Goal: Information Seeking & Learning: Learn about a topic

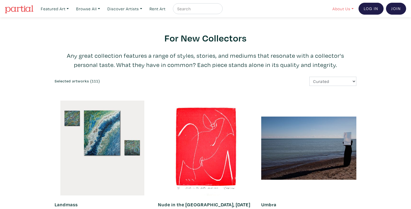
click at [340, 10] on link "About Us" at bounding box center [343, 8] width 26 height 11
click at [342, 25] on link "About Us" at bounding box center [357, 25] width 45 height 5
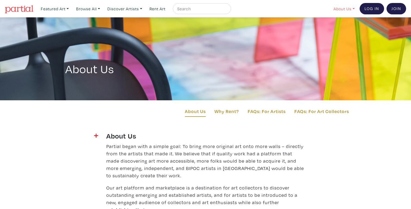
click at [344, 10] on link "About Us" at bounding box center [344, 8] width 26 height 11
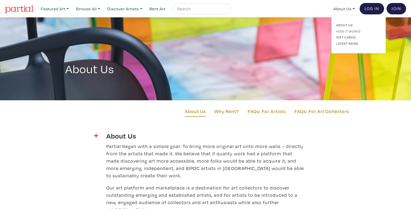
click at [345, 31] on link "How It Works" at bounding box center [358, 31] width 45 height 5
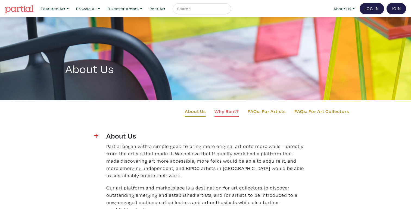
click at [227, 109] on link "Why Rent?" at bounding box center [226, 112] width 24 height 9
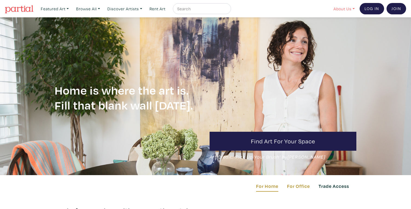
click at [342, 6] on link "About Us" at bounding box center [344, 8] width 26 height 11
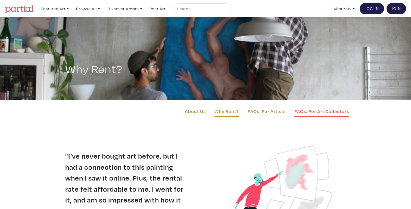
click at [310, 112] on link "FAQs: For Art Collectors" at bounding box center [321, 112] width 55 height 9
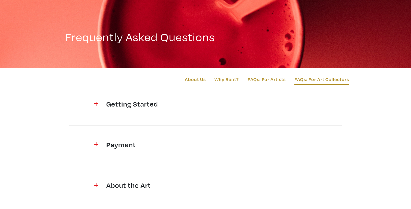
scroll to position [34, 0]
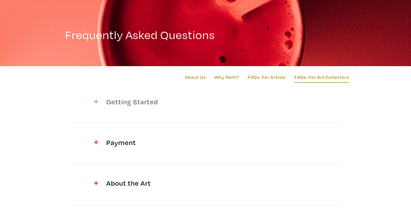
click at [100, 97] on div at bounding box center [89, 102] width 26 height 11
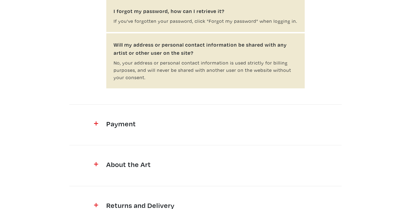
scroll to position [306, 0]
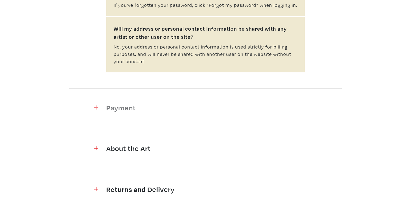
click at [97, 109] on img at bounding box center [96, 108] width 4 height 4
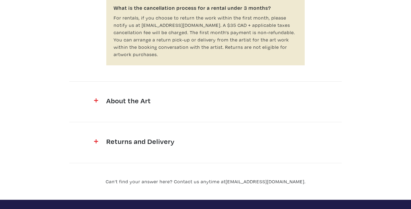
scroll to position [713, 0]
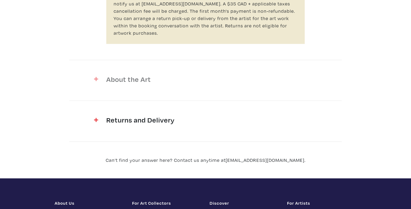
click at [106, 75] on div "About the Art" at bounding box center [205, 80] width 206 height 11
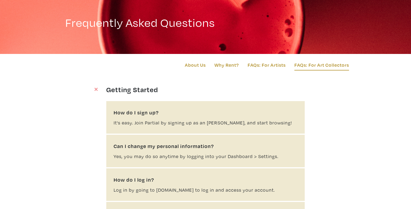
scroll to position [0, 0]
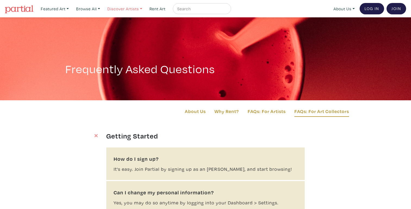
click at [71, 6] on link "Discover Artists" at bounding box center [54, 8] width 33 height 11
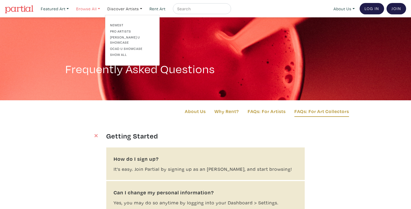
click at [71, 8] on link "Browse All" at bounding box center [54, 8] width 33 height 11
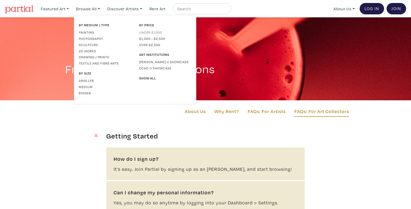
click at [145, 32] on link "Under $1000" at bounding box center [165, 32] width 52 height 5
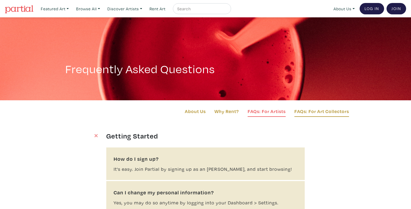
click at [271, 113] on link "FAQs: For Artists" at bounding box center [266, 112] width 38 height 9
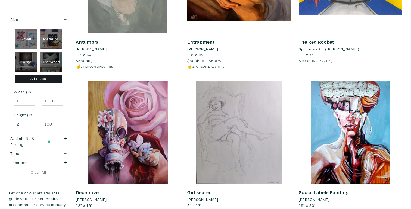
scroll to position [161, 0]
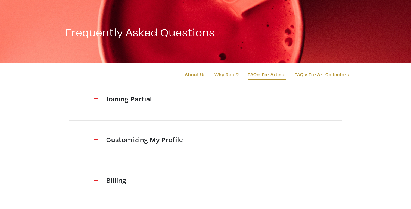
scroll to position [65, 0]
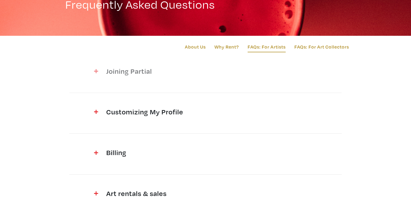
click at [99, 78] on div at bounding box center [89, 72] width 26 height 11
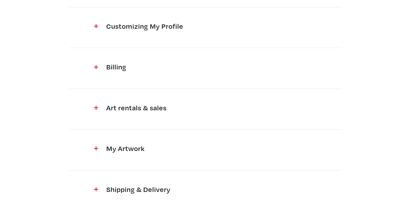
scroll to position [782, 0]
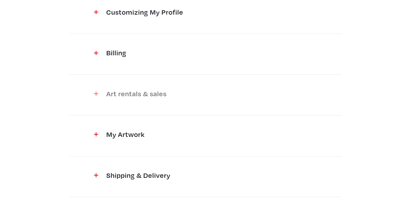
click at [94, 90] on span at bounding box center [89, 93] width 18 height 7
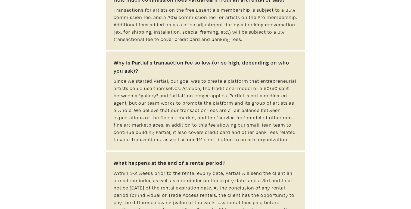
scroll to position [1067, 0]
click at [51, 67] on div "When do I get payouts for rentals or sales bookings? Payouts will be sent via e…" at bounding box center [206, 124] width 310 height 617
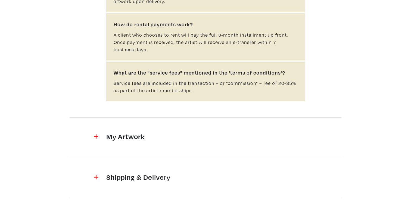
scroll to position [1422, 0]
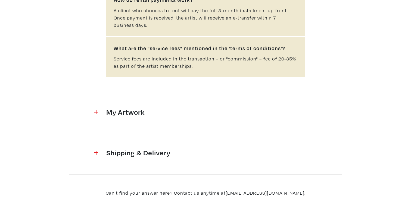
click at [94, 108] on span at bounding box center [89, 111] width 18 height 7
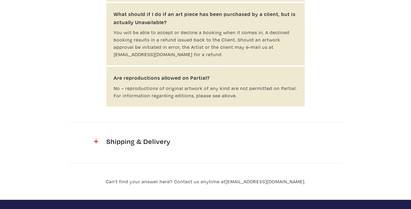
scroll to position [2065, 0]
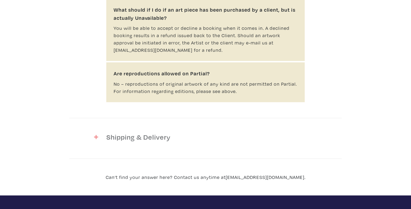
click at [93, 133] on div at bounding box center [89, 138] width 26 height 11
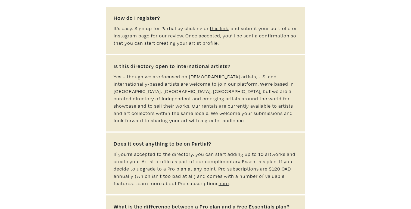
scroll to position [0, 0]
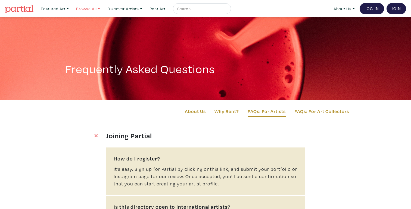
click at [71, 12] on link "Browse All" at bounding box center [54, 8] width 33 height 11
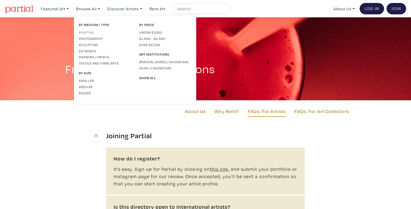
click at [94, 31] on link "Painting" at bounding box center [105, 32] width 52 height 5
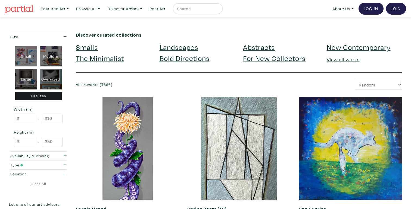
click at [193, 61] on link "Bold Directions" at bounding box center [184, 58] width 50 height 10
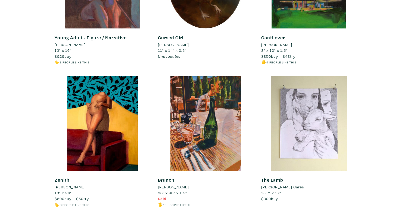
scroll to position [1168, 0]
